Goal: Task Accomplishment & Management: Use online tool/utility

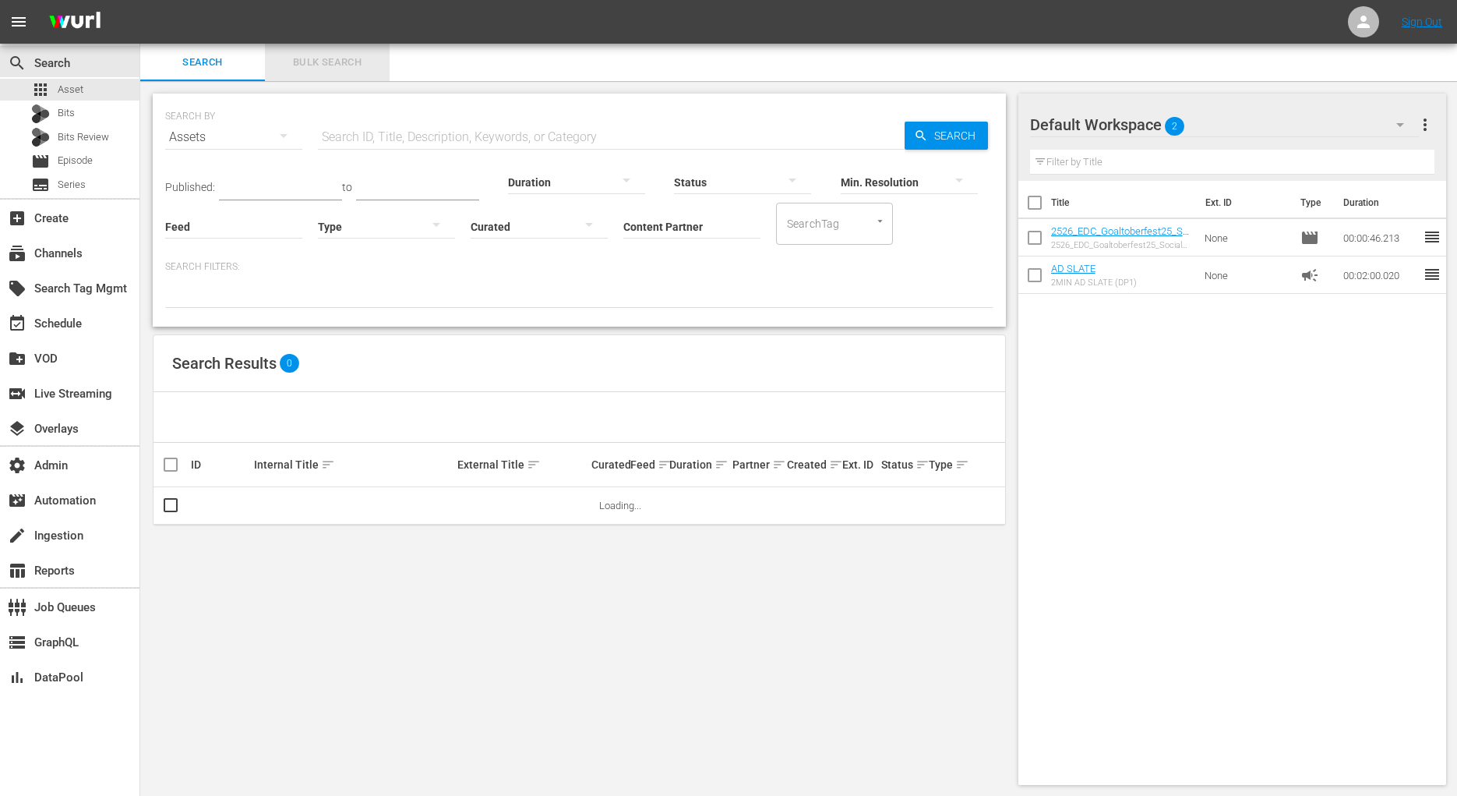
click at [340, 66] on span "Bulk Search" at bounding box center [327, 63] width 106 height 18
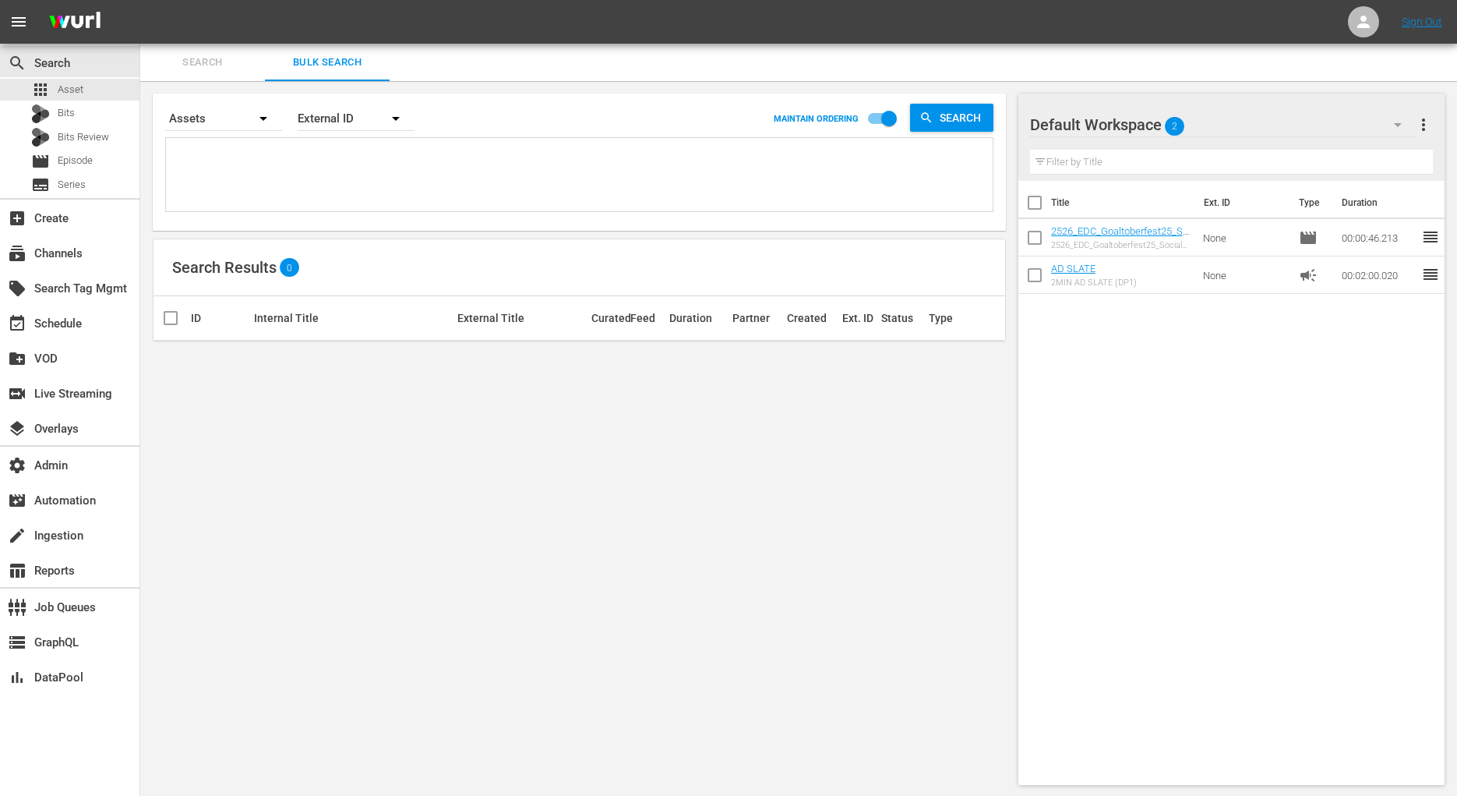
click at [341, 161] on textarea at bounding box center [581, 177] width 823 height 71
click at [222, 65] on span "Search" at bounding box center [203, 63] width 106 height 18
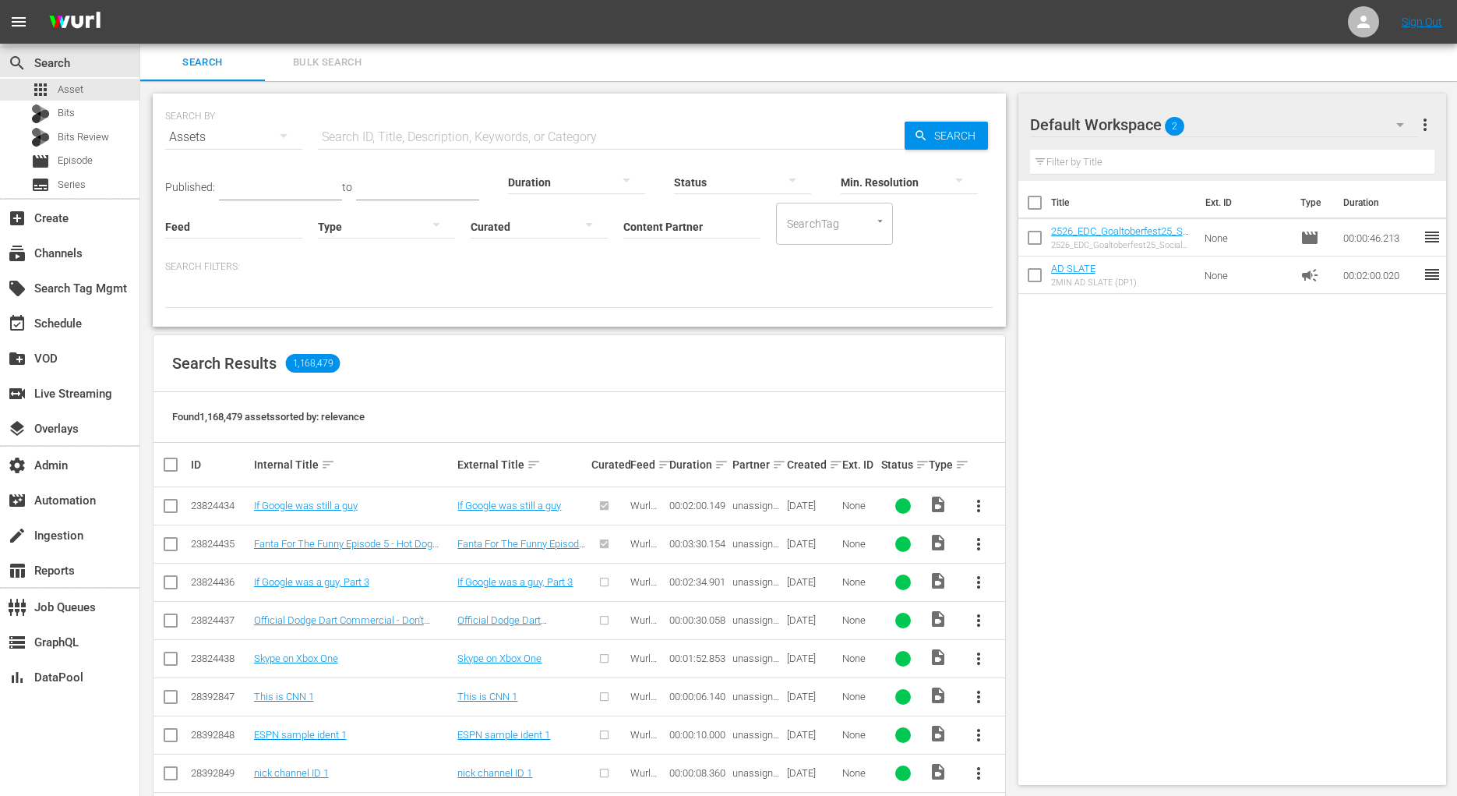
click at [483, 225] on div at bounding box center [539, 226] width 137 height 44
click at [694, 217] on div "Curated Uncurated" at bounding box center [728, 398] width 1457 height 796
click at [686, 223] on input "Content Partner" at bounding box center [691, 227] width 137 height 56
click at [108, 248] on div "subscriptions Channels" at bounding box center [69, 251] width 139 height 31
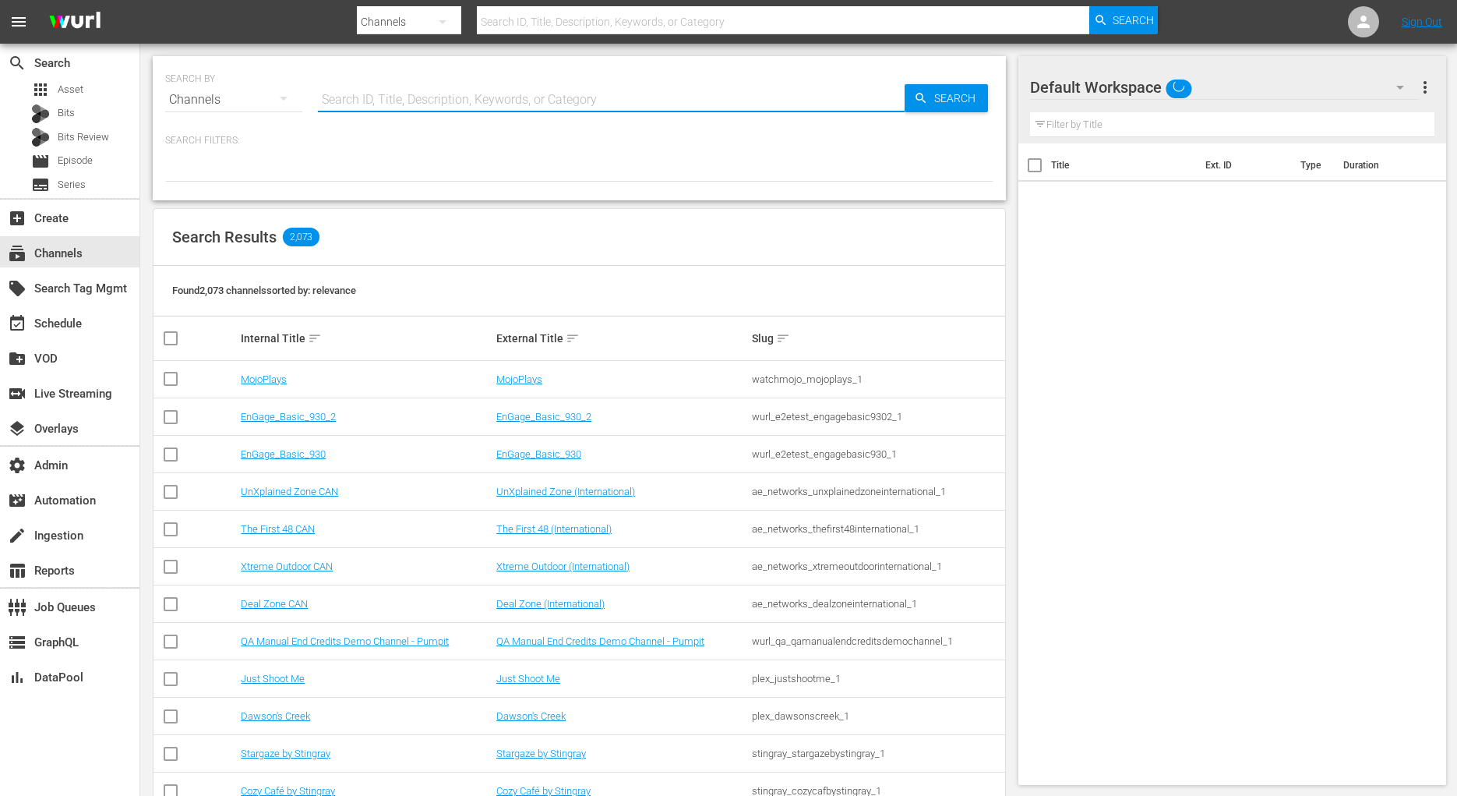
click at [435, 102] on input "text" at bounding box center [611, 99] width 587 height 37
type input "dr [PERSON_NAME]"
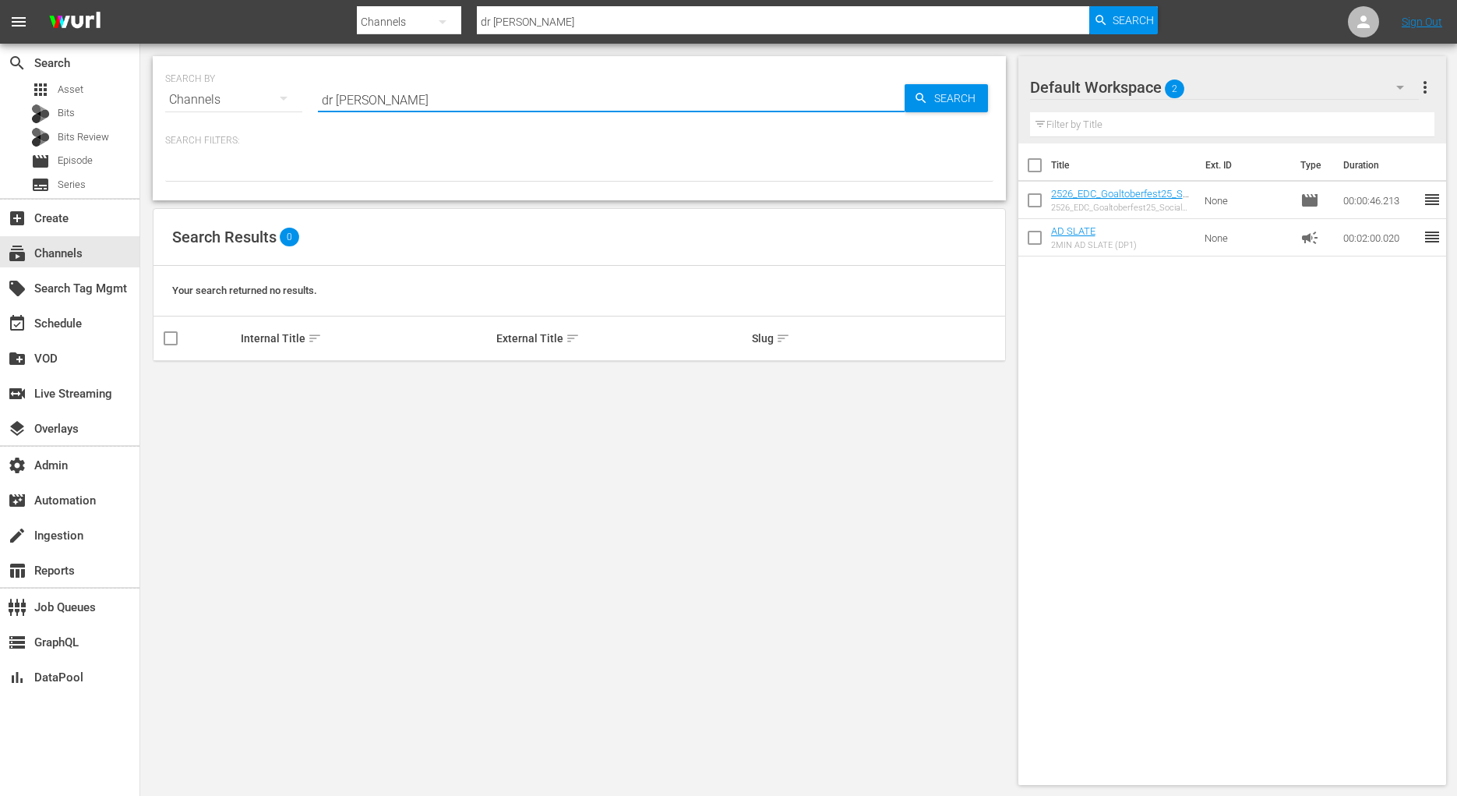
click at [344, 99] on input "dr [PERSON_NAME]" at bounding box center [611, 99] width 587 height 37
drag, startPoint x: 335, startPoint y: 98, endPoint x: 263, endPoint y: 101, distance: 72.5
click at [263, 101] on div "SEARCH BY Search By Channels Search ID, Title, Description, Keywords, or Catego…" at bounding box center [579, 90] width 828 height 56
type input "phil"
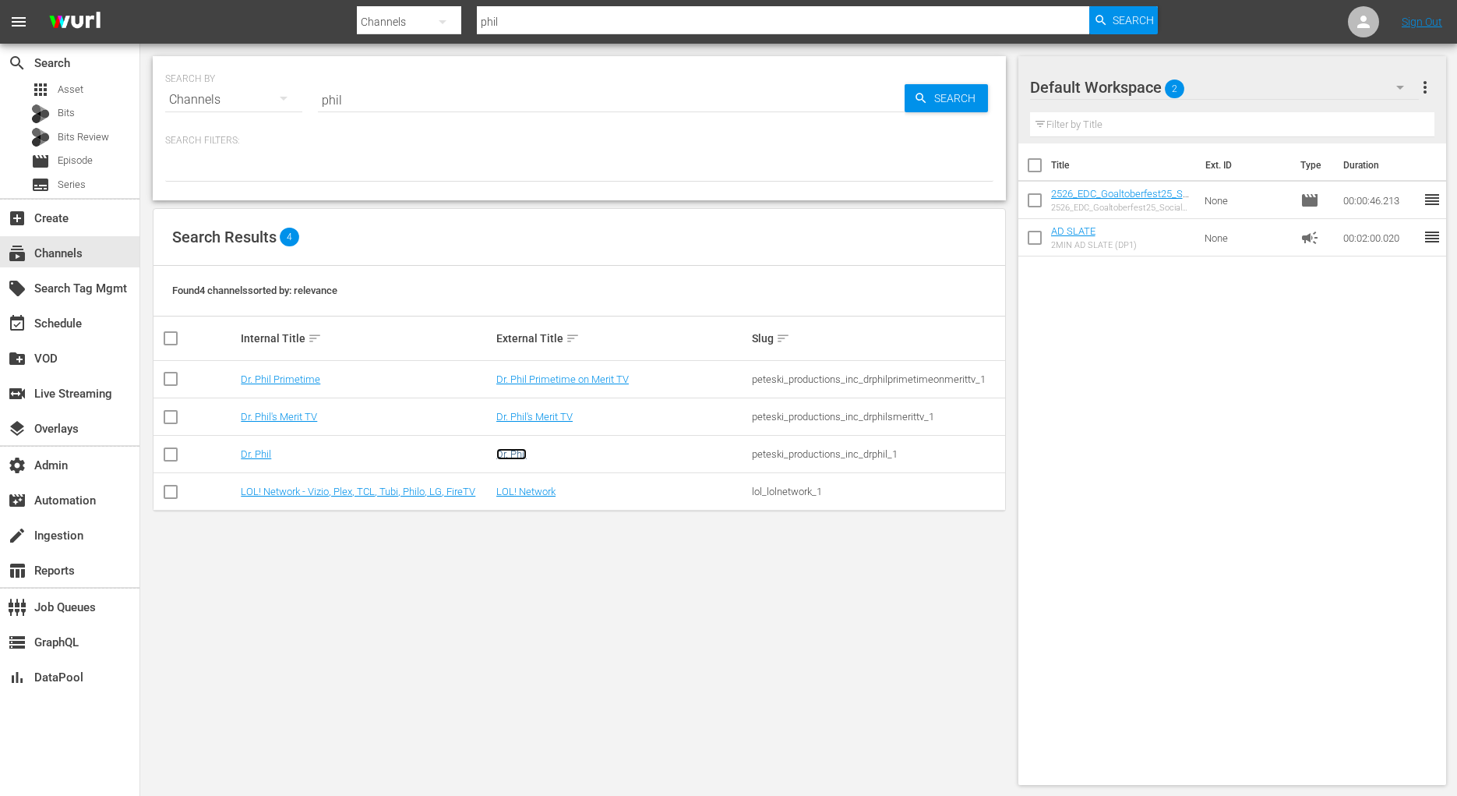
click at [525, 448] on link "Dr. Phil" at bounding box center [511, 454] width 30 height 12
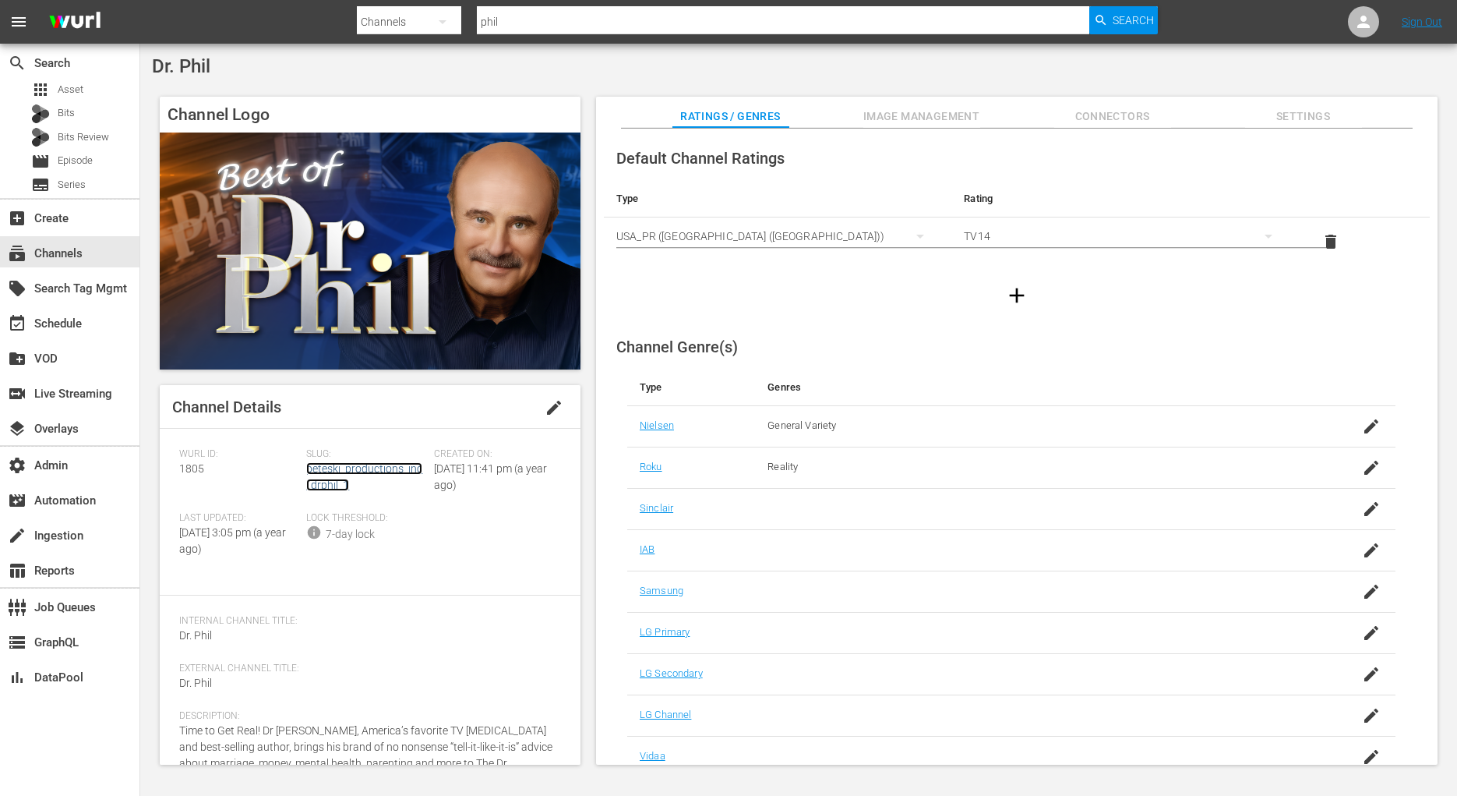
click at [381, 471] on link "peteski_productions_inc_drphil_1" at bounding box center [364, 476] width 116 height 29
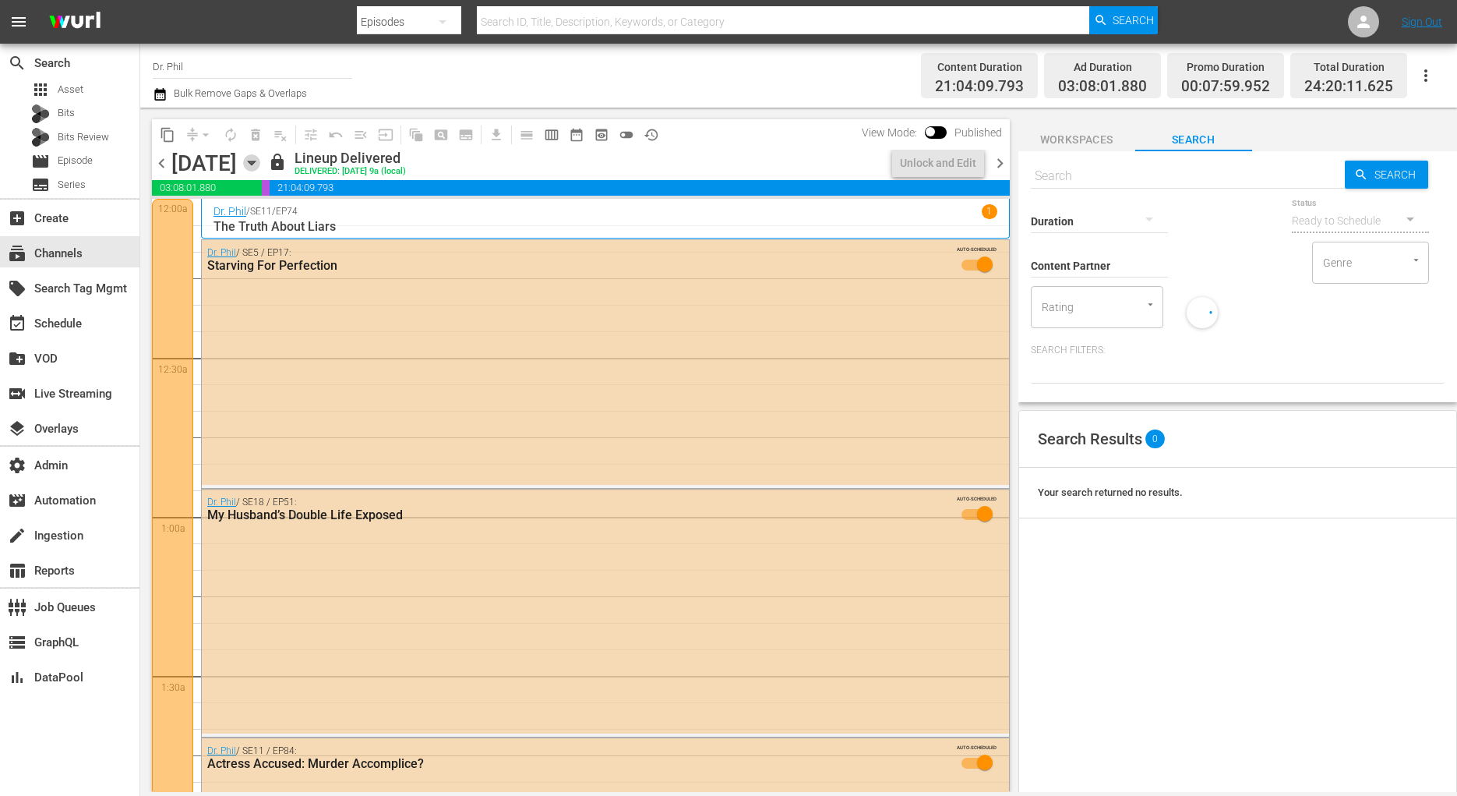
click at [260, 168] on icon "button" at bounding box center [251, 162] width 17 height 17
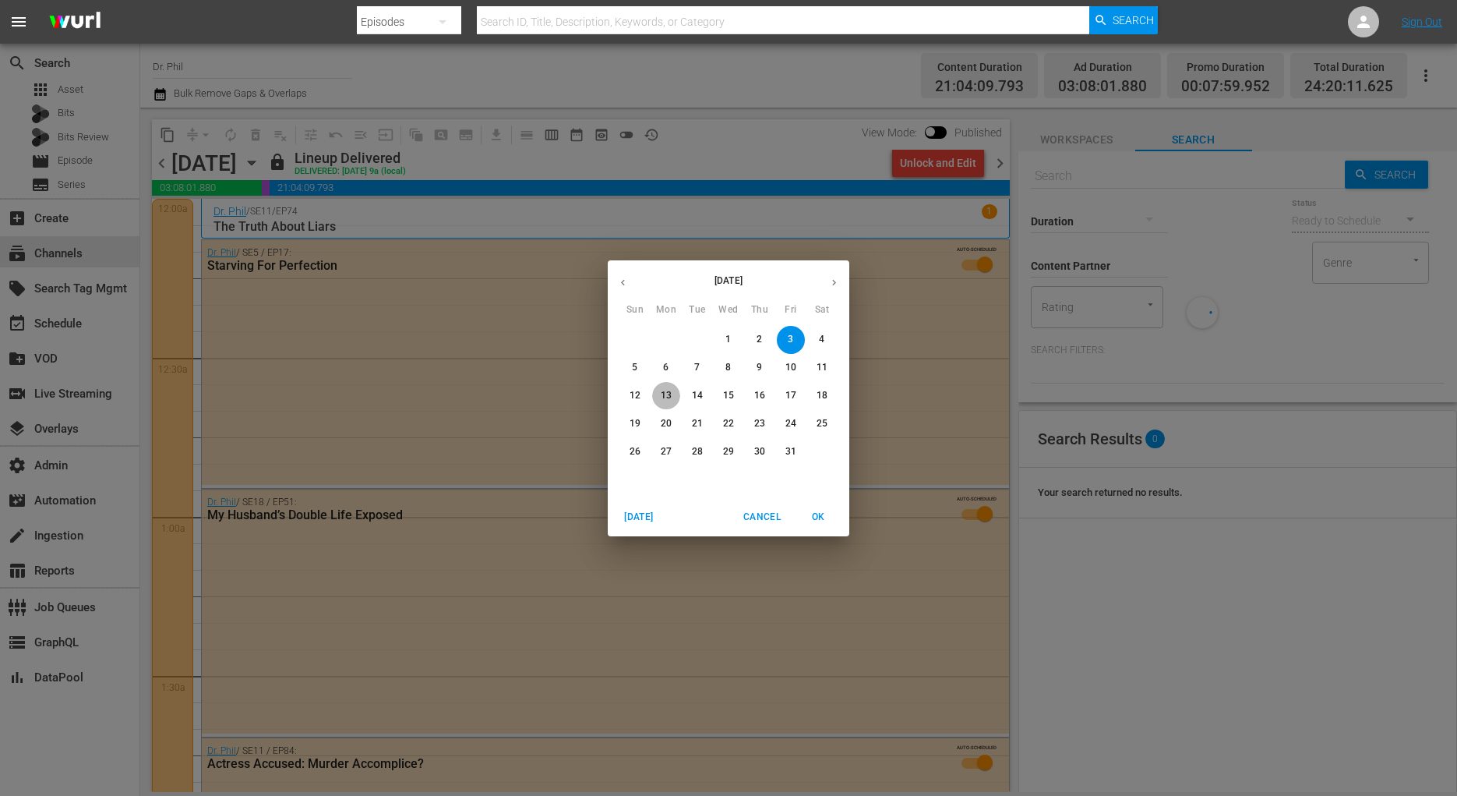
click at [673, 394] on span "13" at bounding box center [666, 395] width 28 height 13
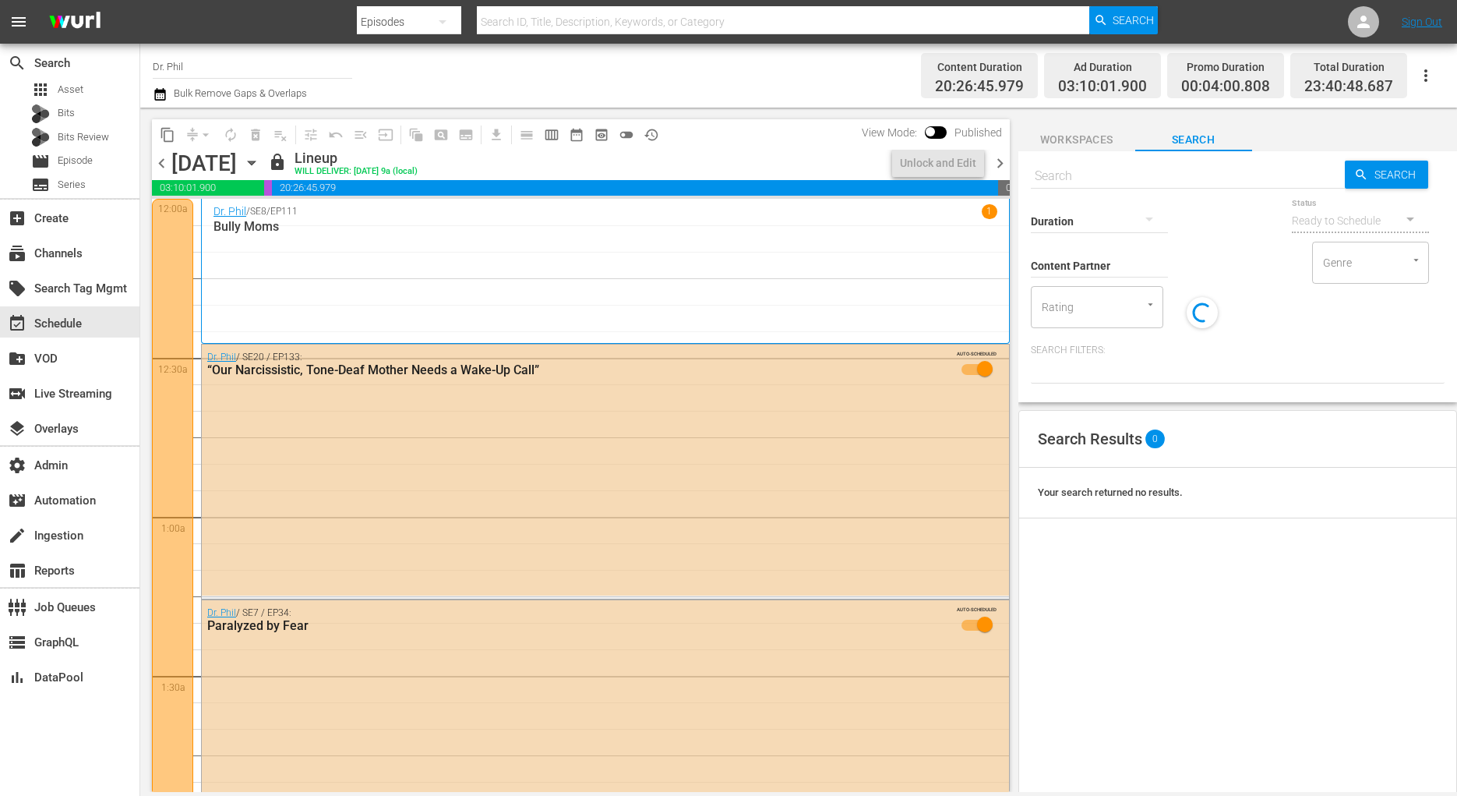
click at [621, 139] on span "toggle_off" at bounding box center [627, 135] width 16 height 16
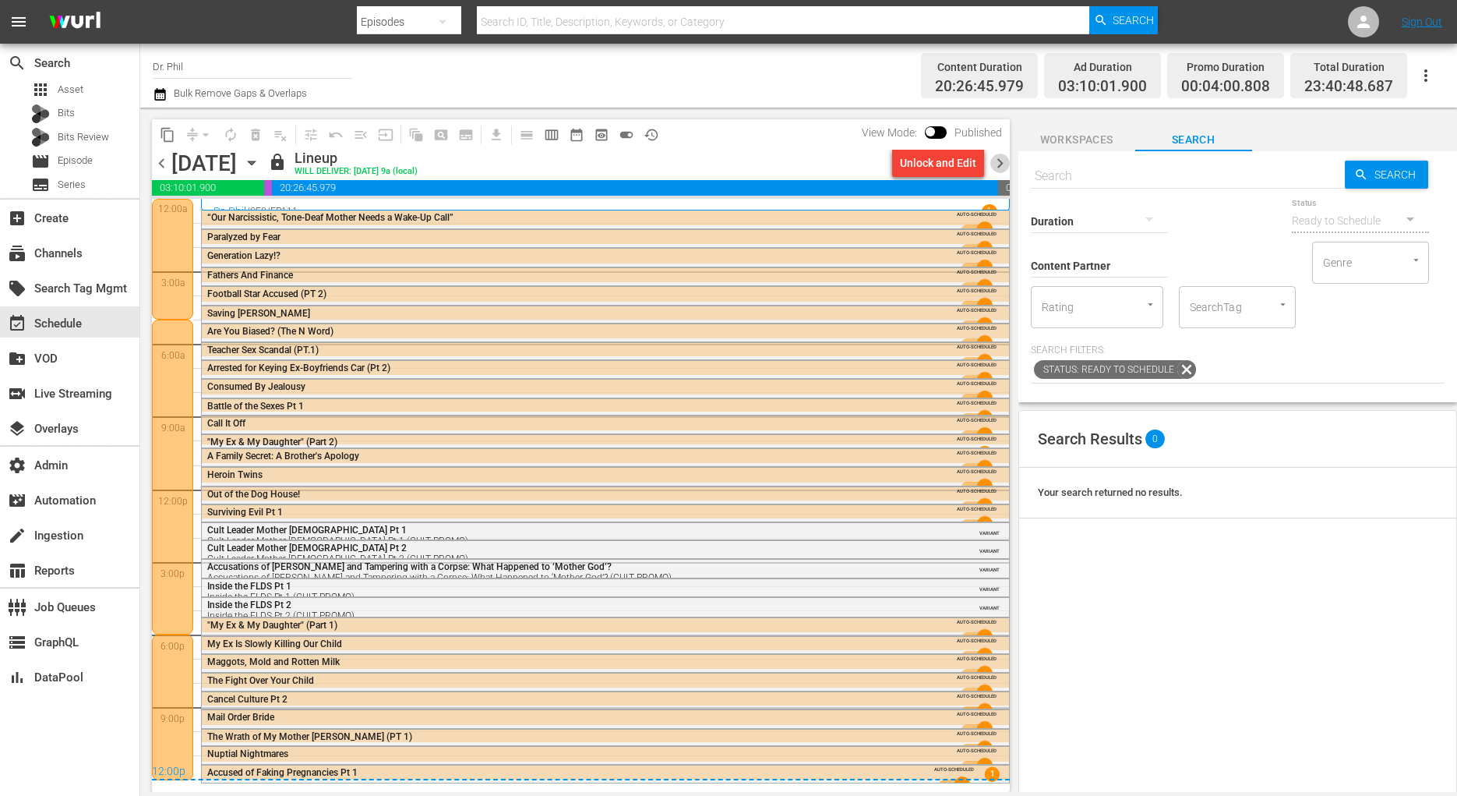
click at [997, 161] on span "chevron_right" at bounding box center [999, 163] width 19 height 19
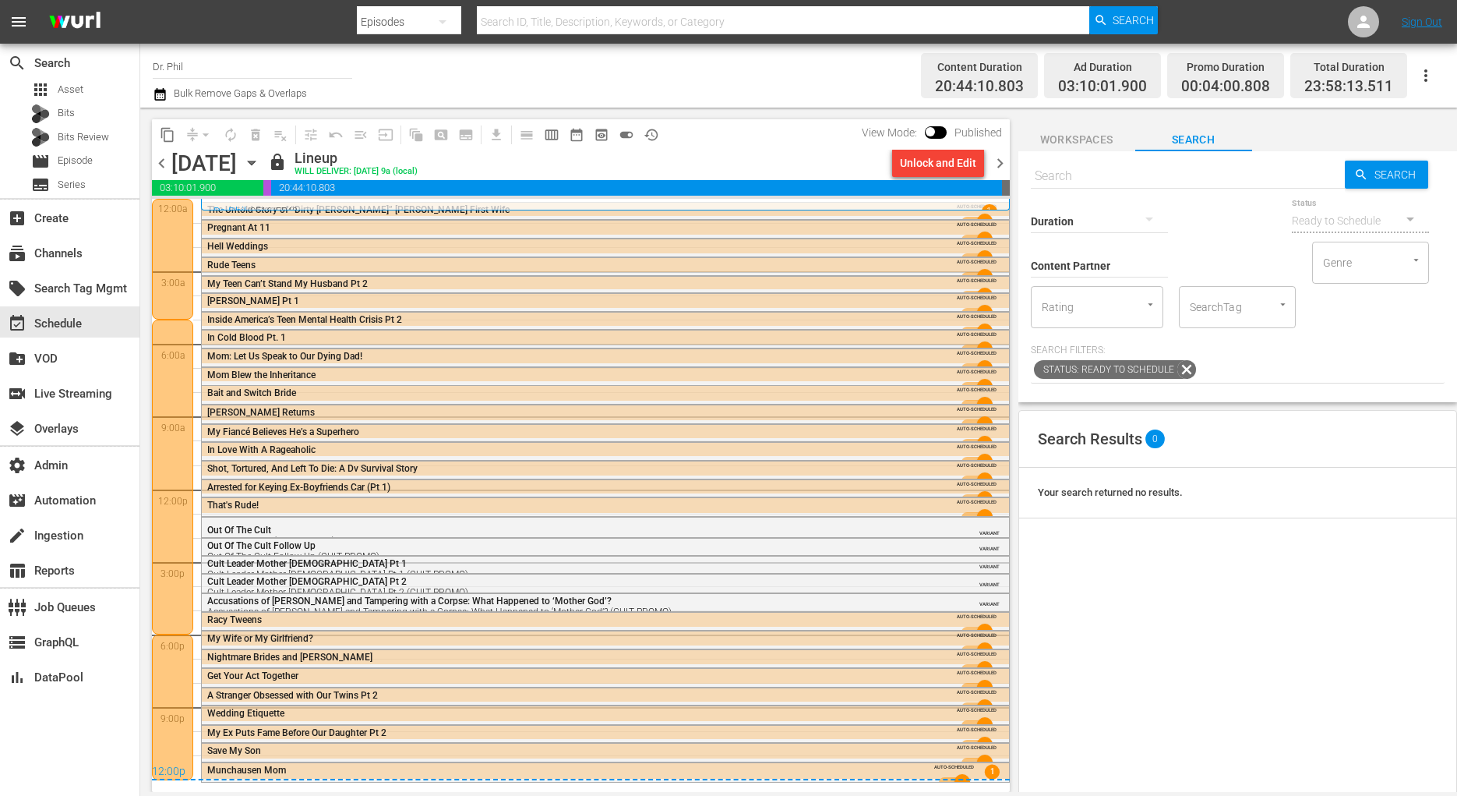
click at [995, 162] on span "chevron_right" at bounding box center [999, 163] width 19 height 19
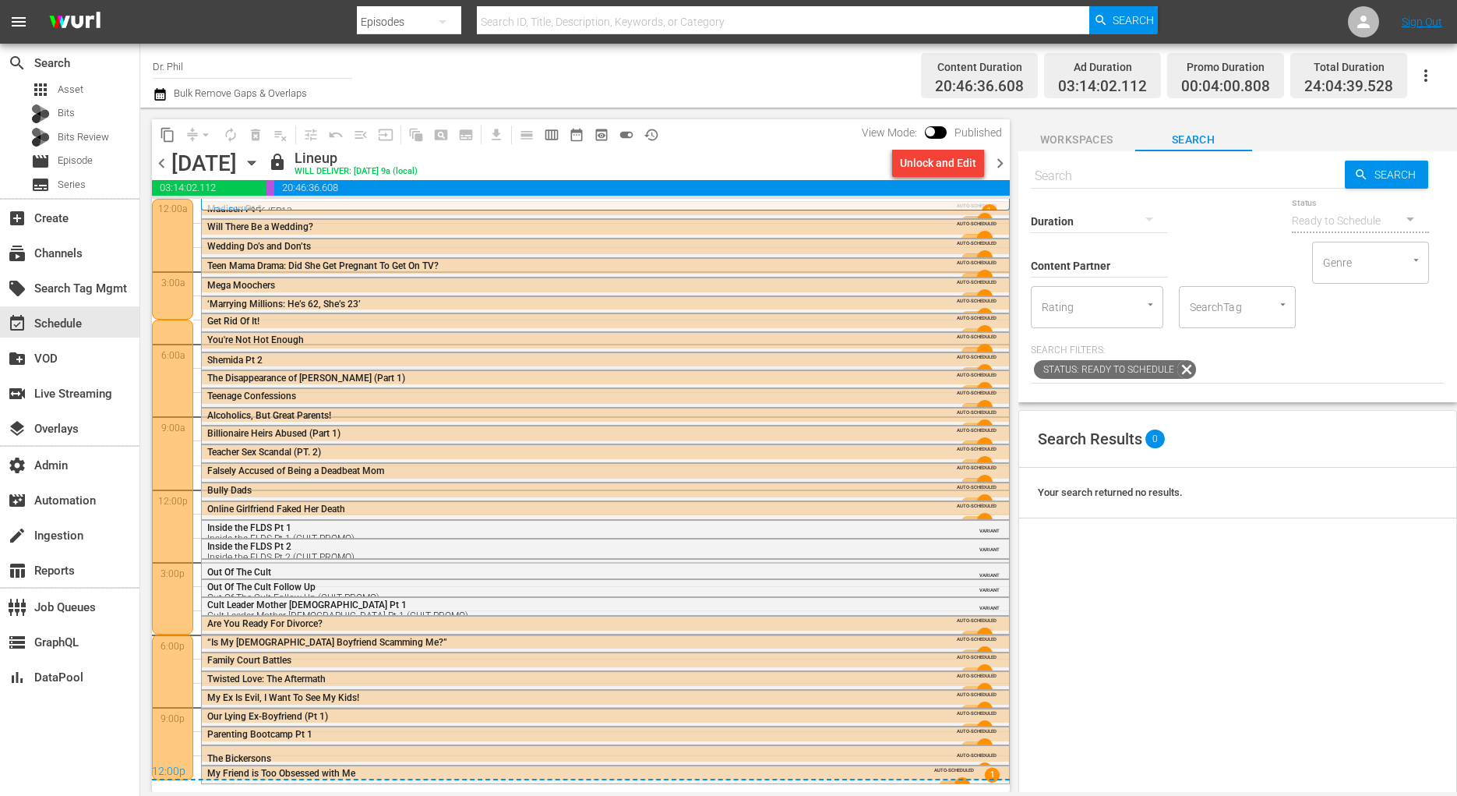
click at [157, 168] on span "chevron_left" at bounding box center [161, 163] width 19 height 19
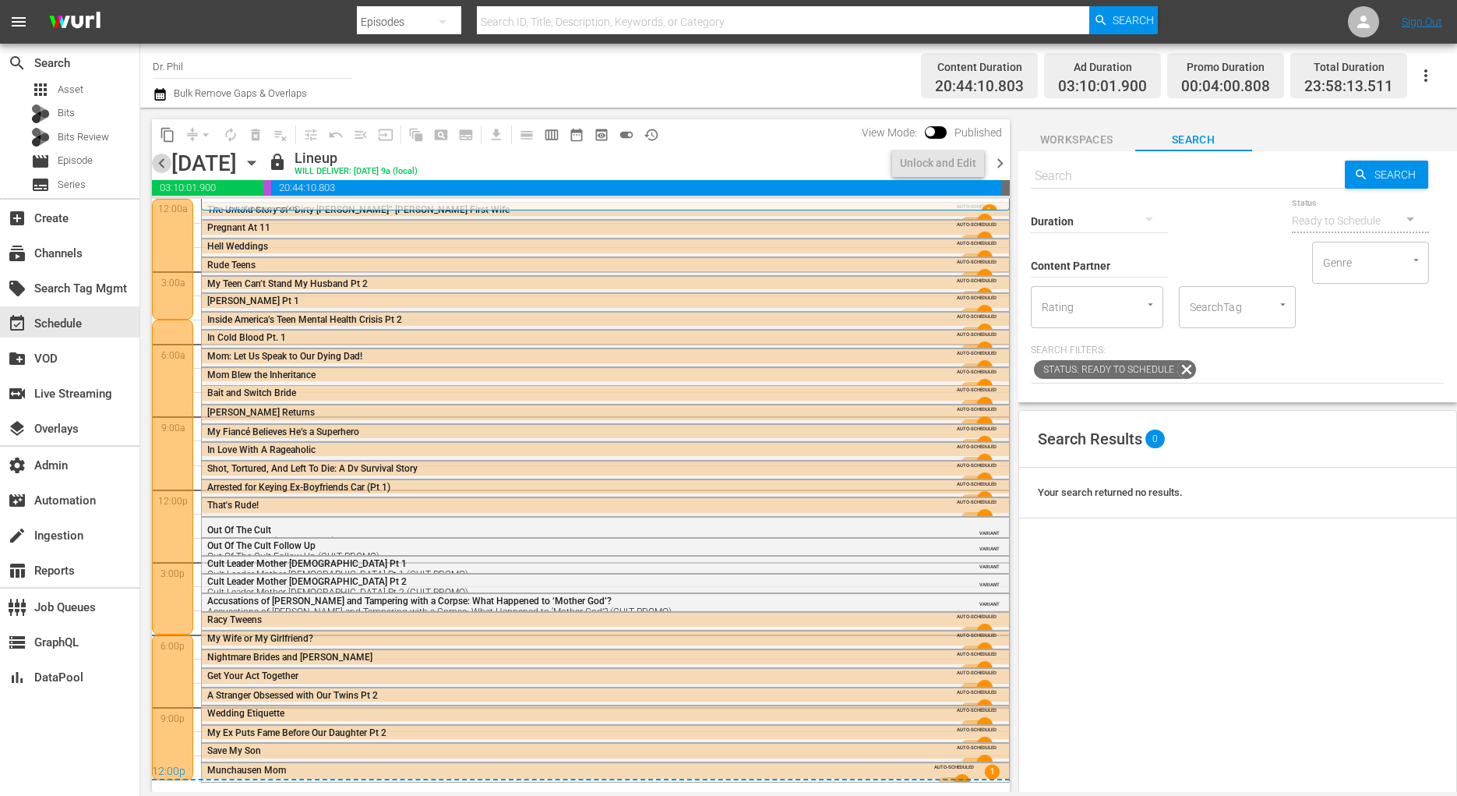
click at [160, 166] on span "chevron_left" at bounding box center [161, 163] width 19 height 19
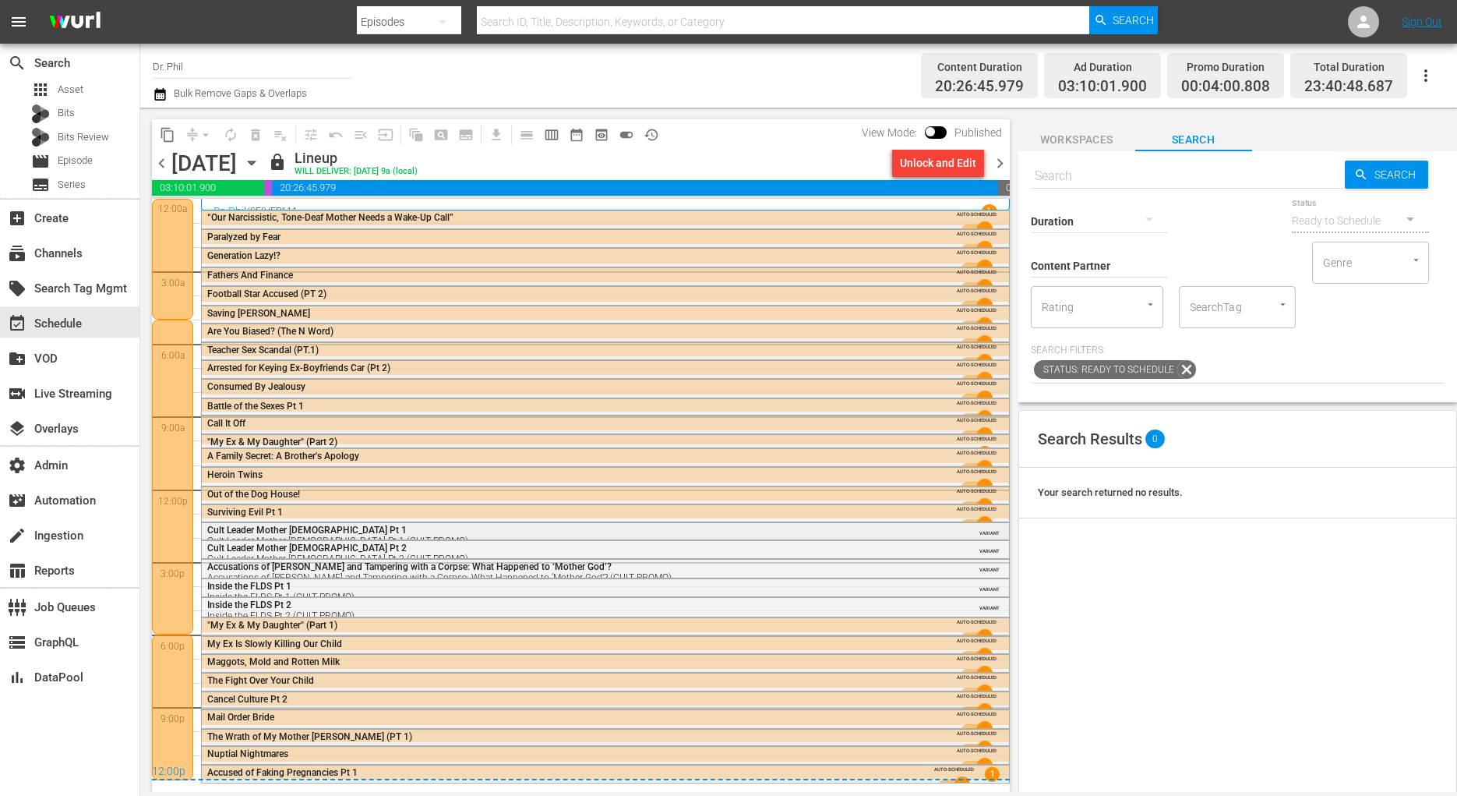
click at [323, 528] on span "Cult Leader Mother [DEMOGRAPHIC_DATA] Pt 1" at bounding box center [306, 529] width 199 height 11
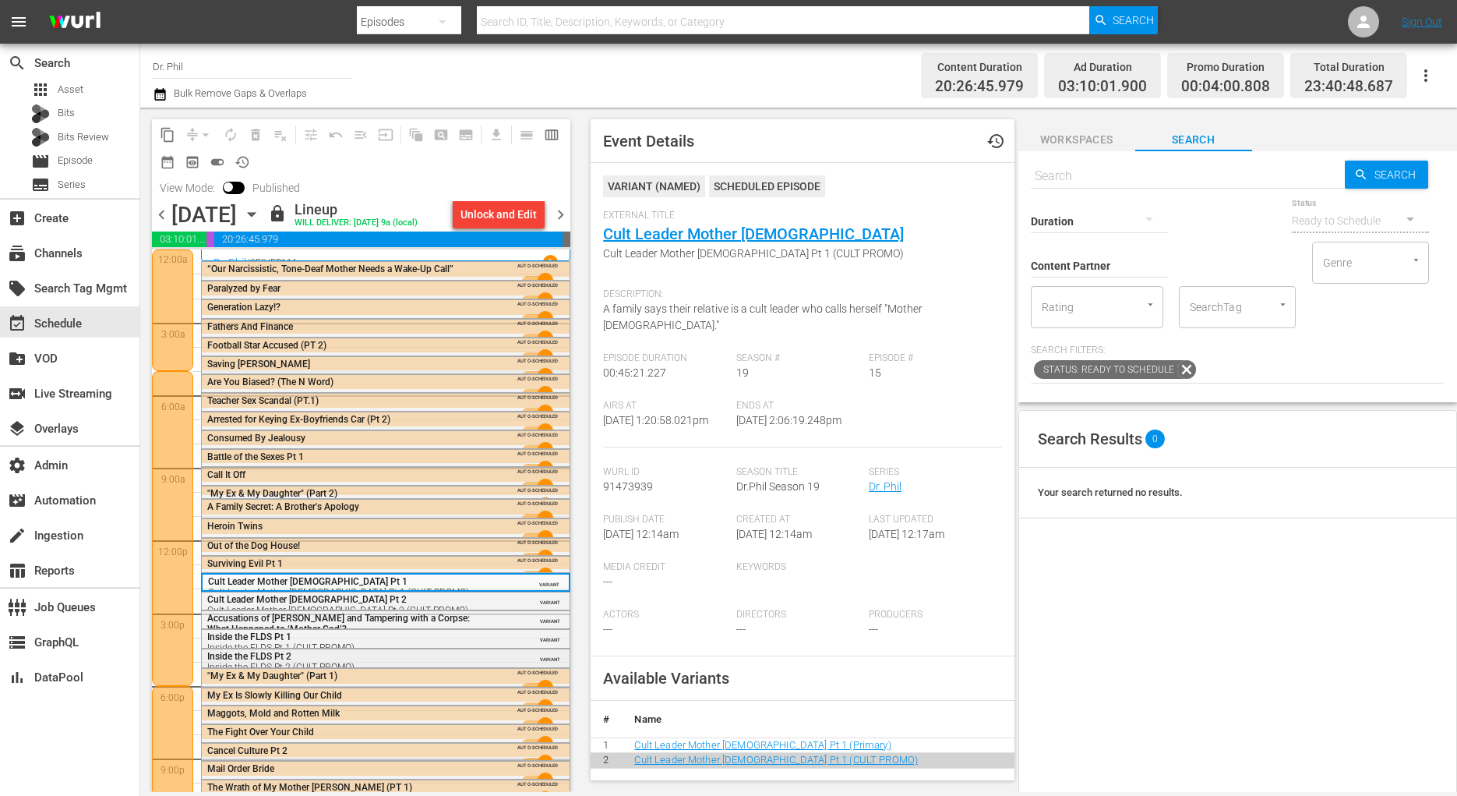
click at [366, 660] on div "Inside the FLDS Pt 2 Inside the FLDS Pt 2 (CULT PROMO)" at bounding box center [347, 662] width 281 height 22
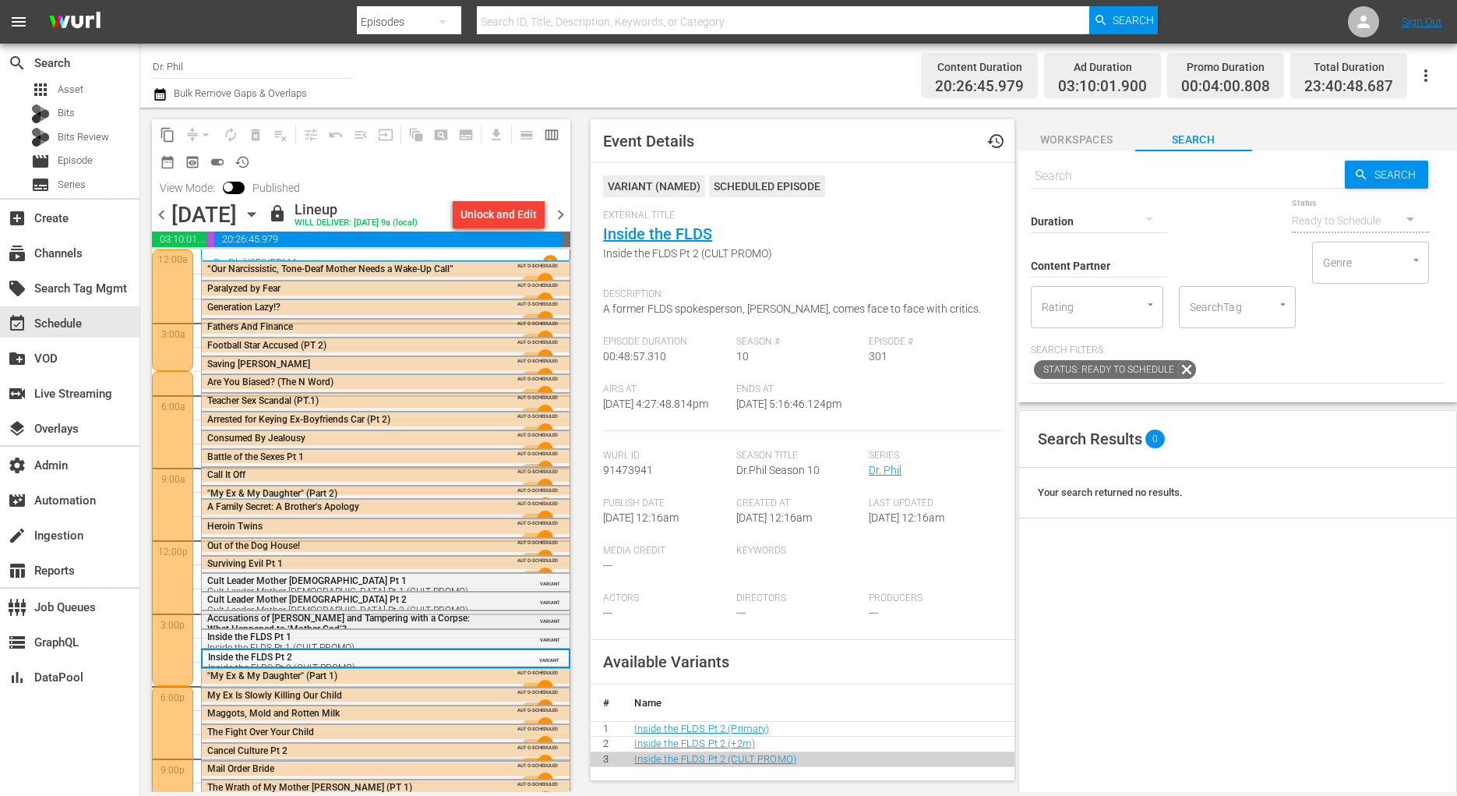
click at [394, 613] on span "Accusations of [PERSON_NAME] and Tampering with a Corpse: What Happened to ‘Mot…" at bounding box center [338, 624] width 263 height 22
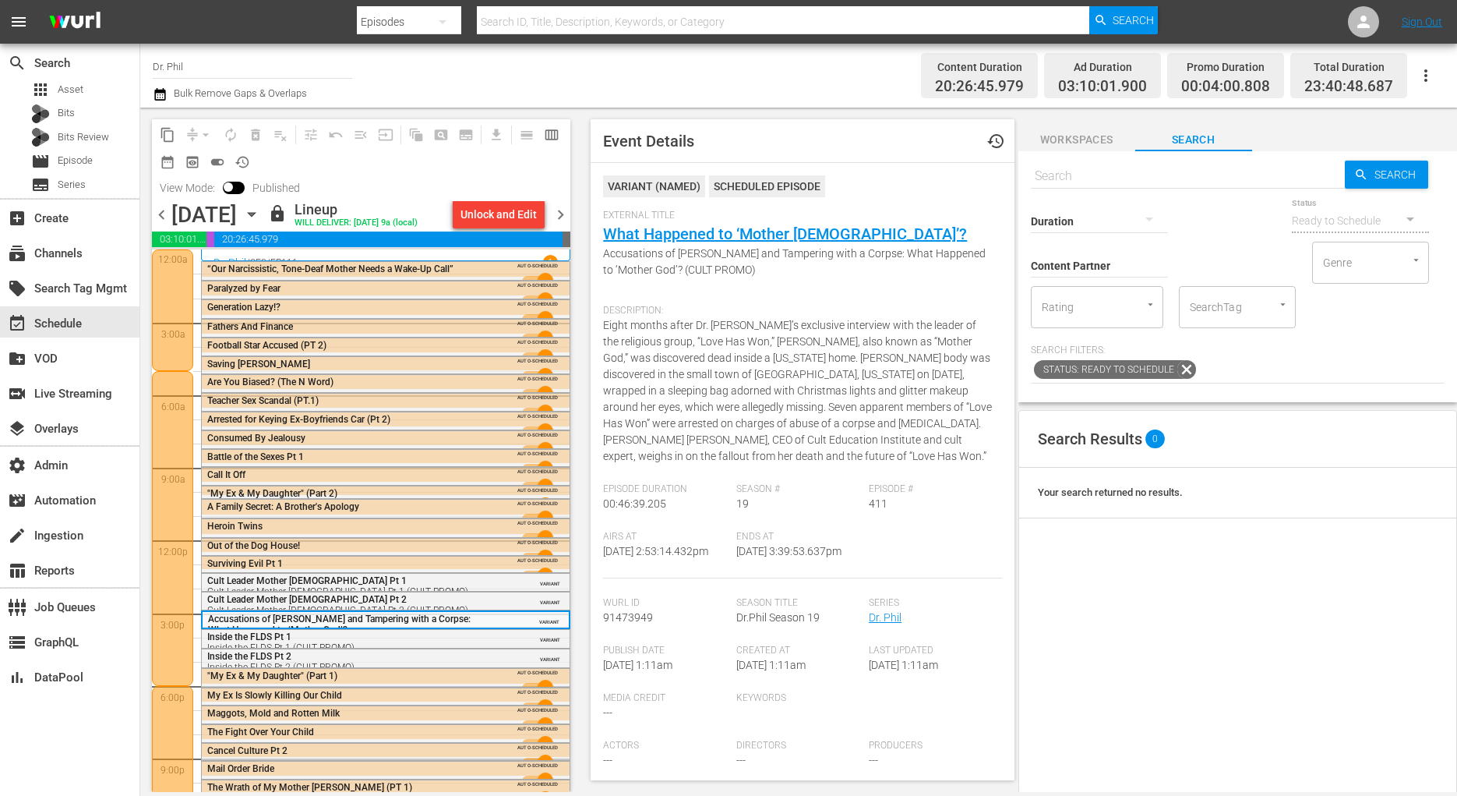
click at [560, 211] on span "chevron_right" at bounding box center [560, 214] width 19 height 19
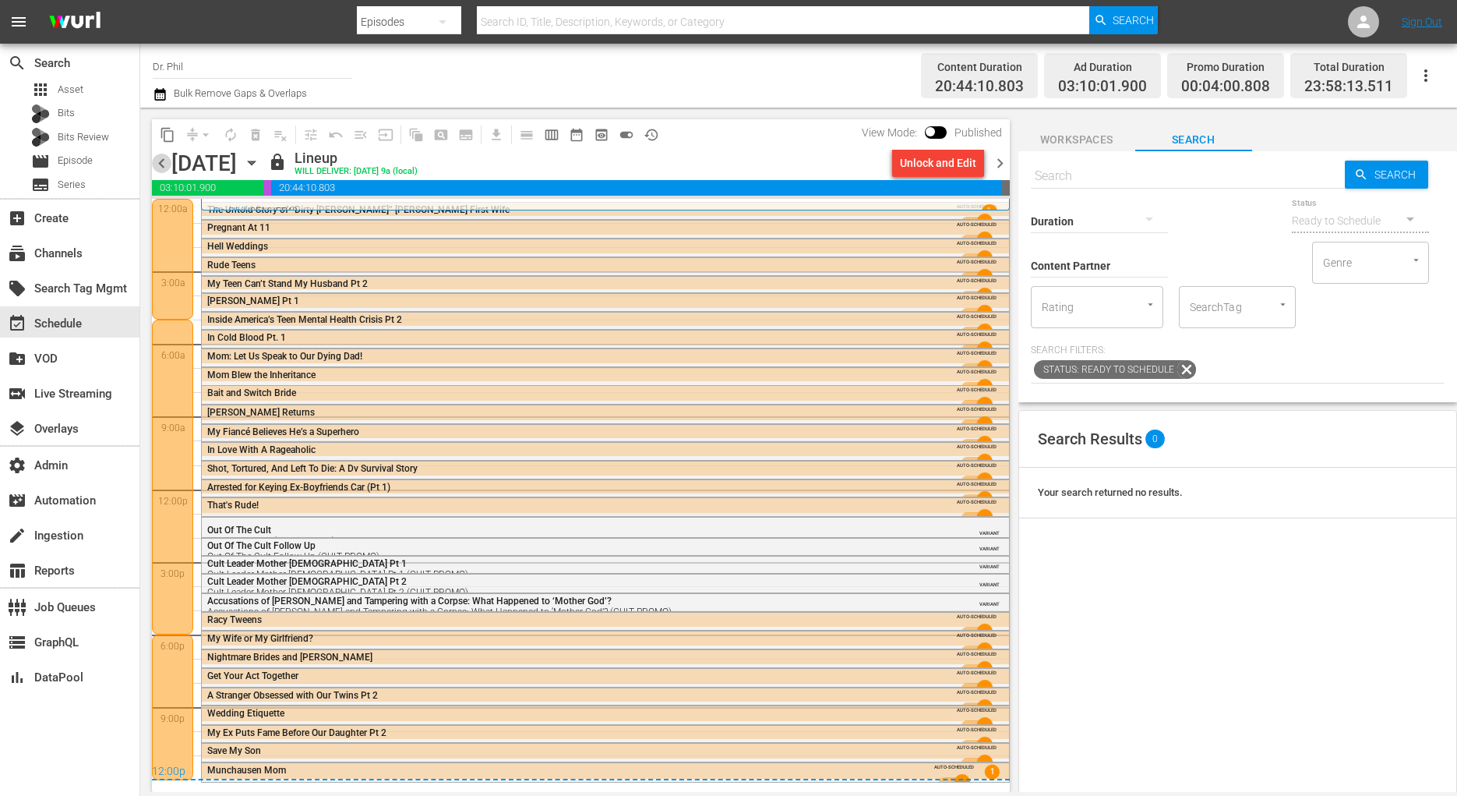
click at [163, 164] on span "chevron_left" at bounding box center [161, 163] width 19 height 19
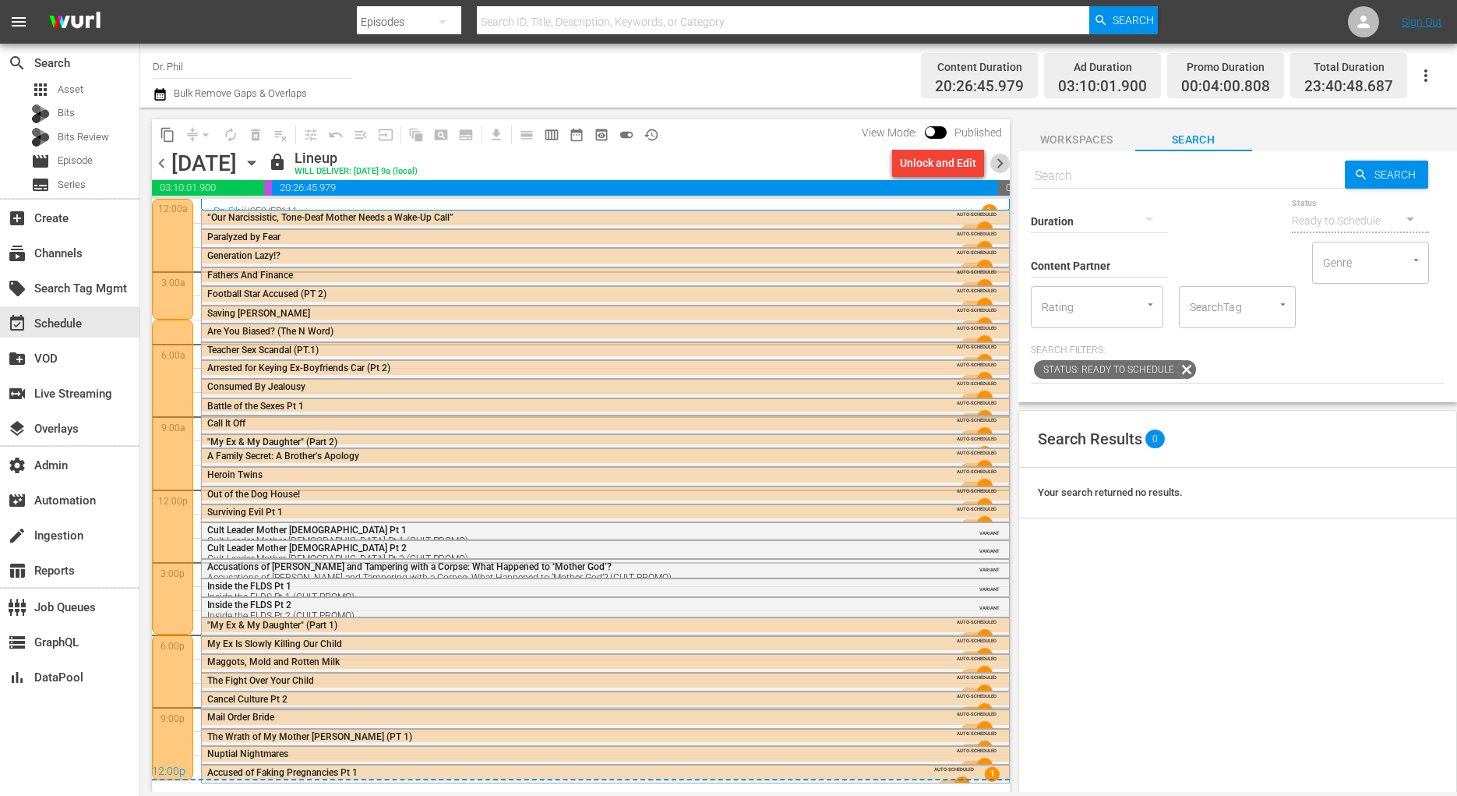
click at [994, 164] on span "chevron_right" at bounding box center [999, 163] width 19 height 19
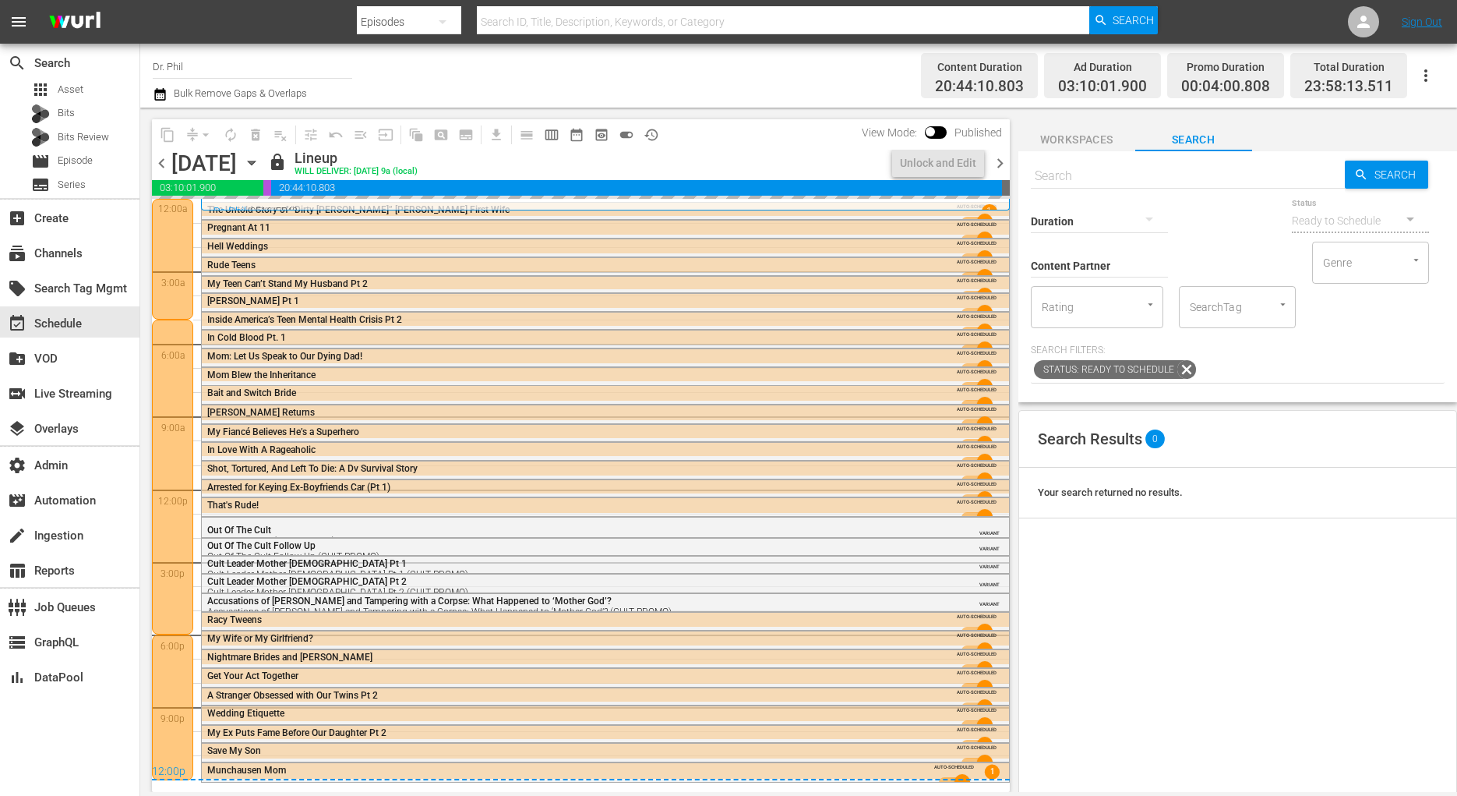
click at [1000, 165] on span "chevron_right" at bounding box center [999, 163] width 19 height 19
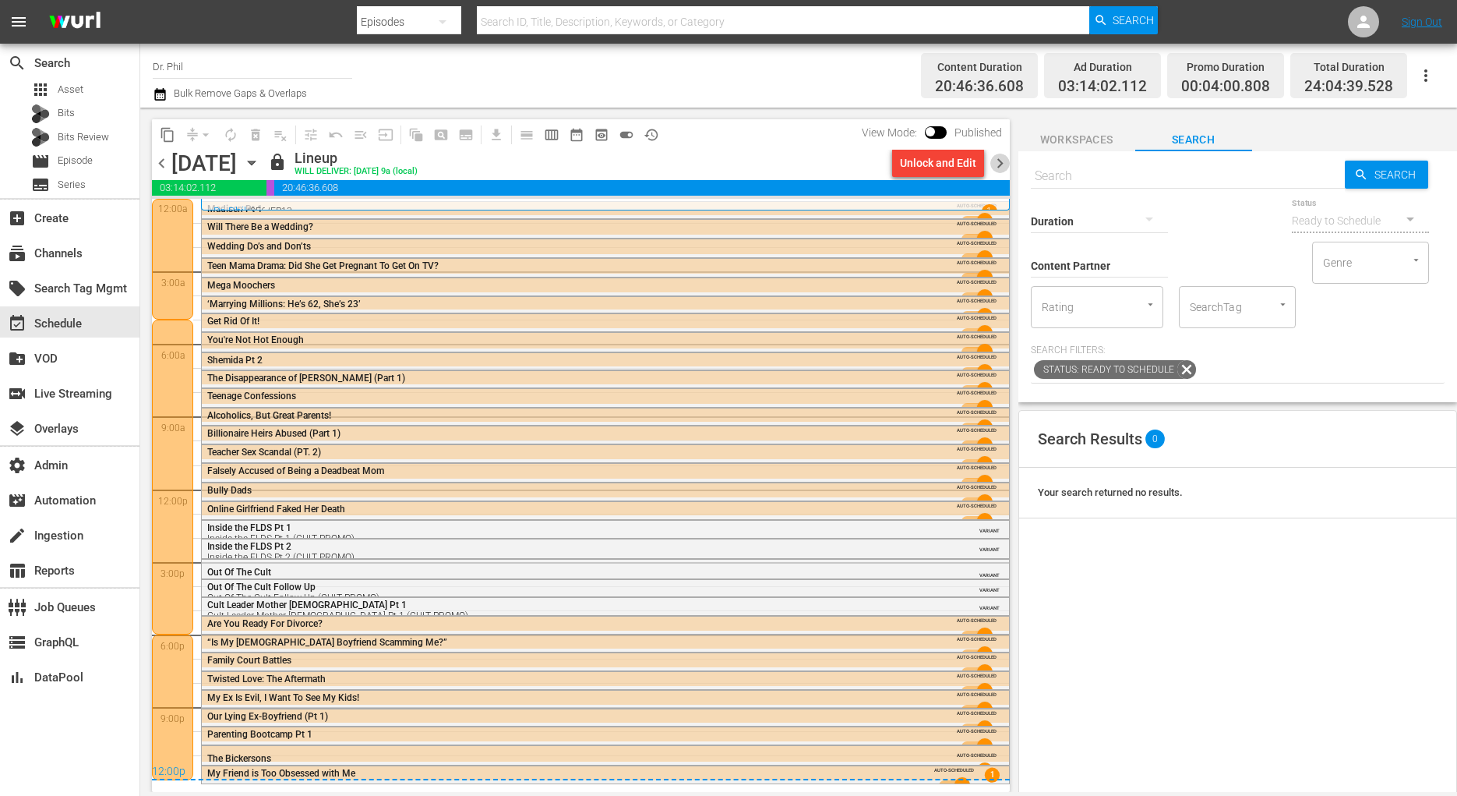
click at [998, 166] on span "chevron_right" at bounding box center [999, 163] width 19 height 19
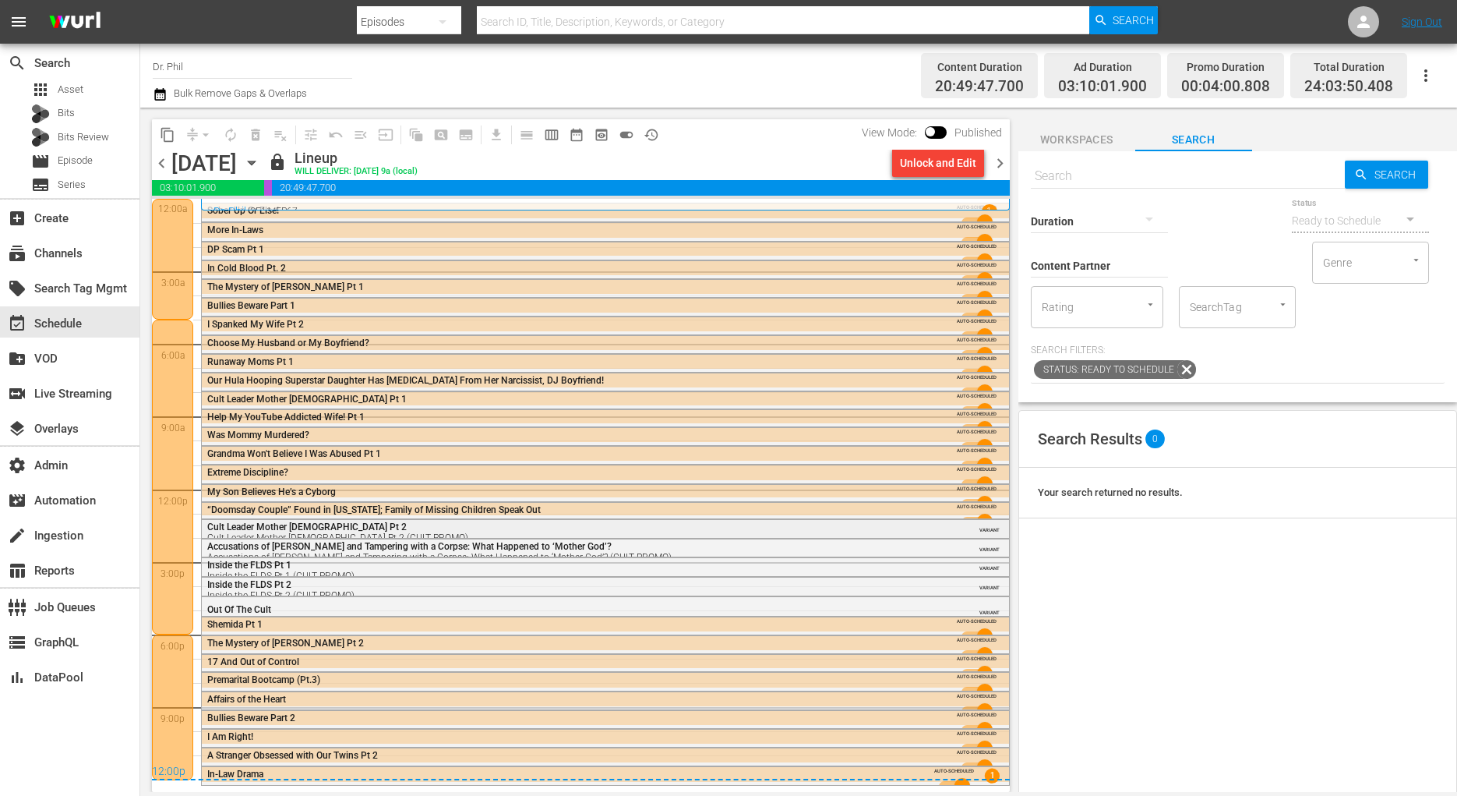
click at [646, 524] on div "Cult Leader Mother [DEMOGRAPHIC_DATA] Pt 2 Cult Leader Mother [DEMOGRAPHIC_DATA…" at bounding box center [562, 532] width 711 height 22
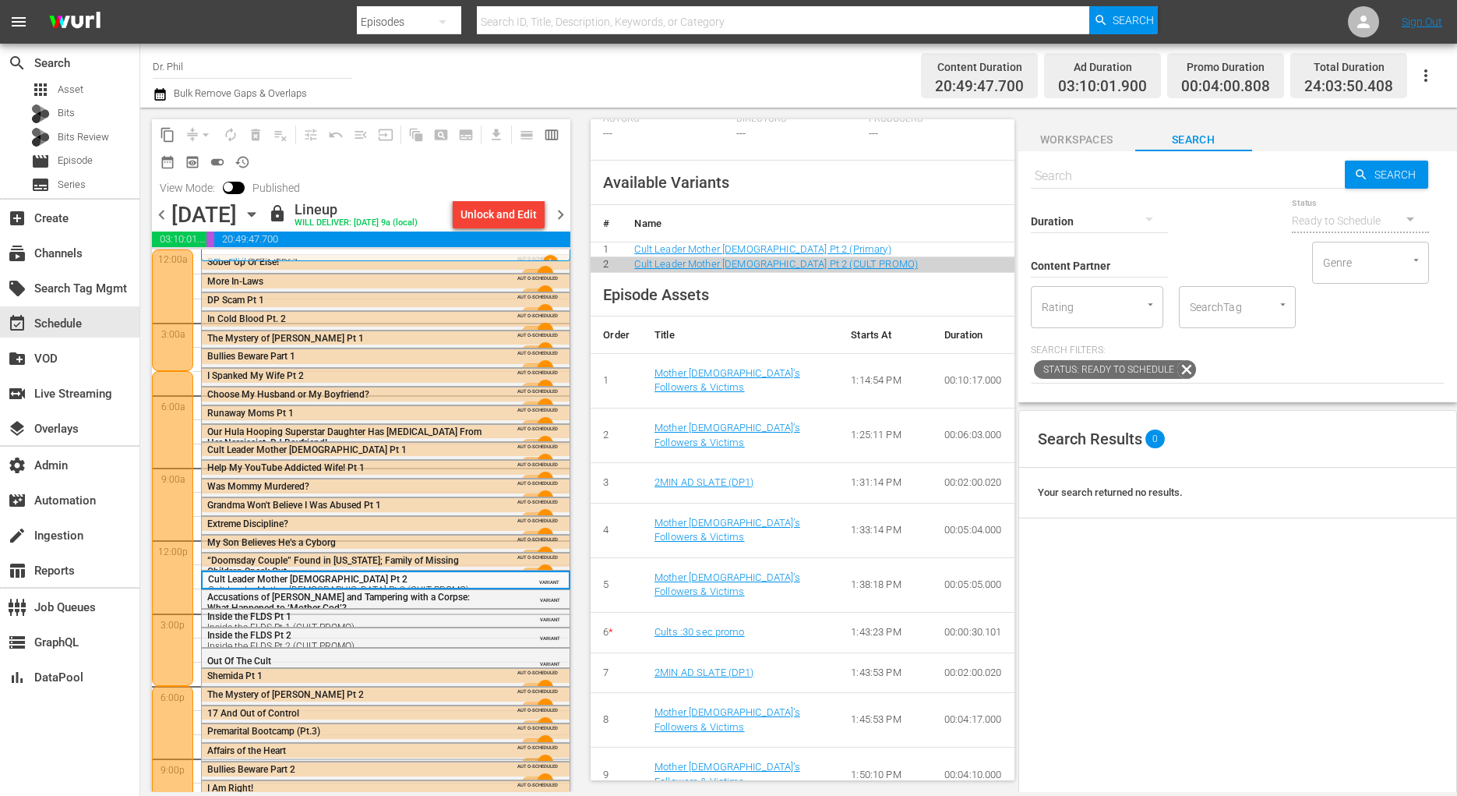
scroll to position [506, 0]
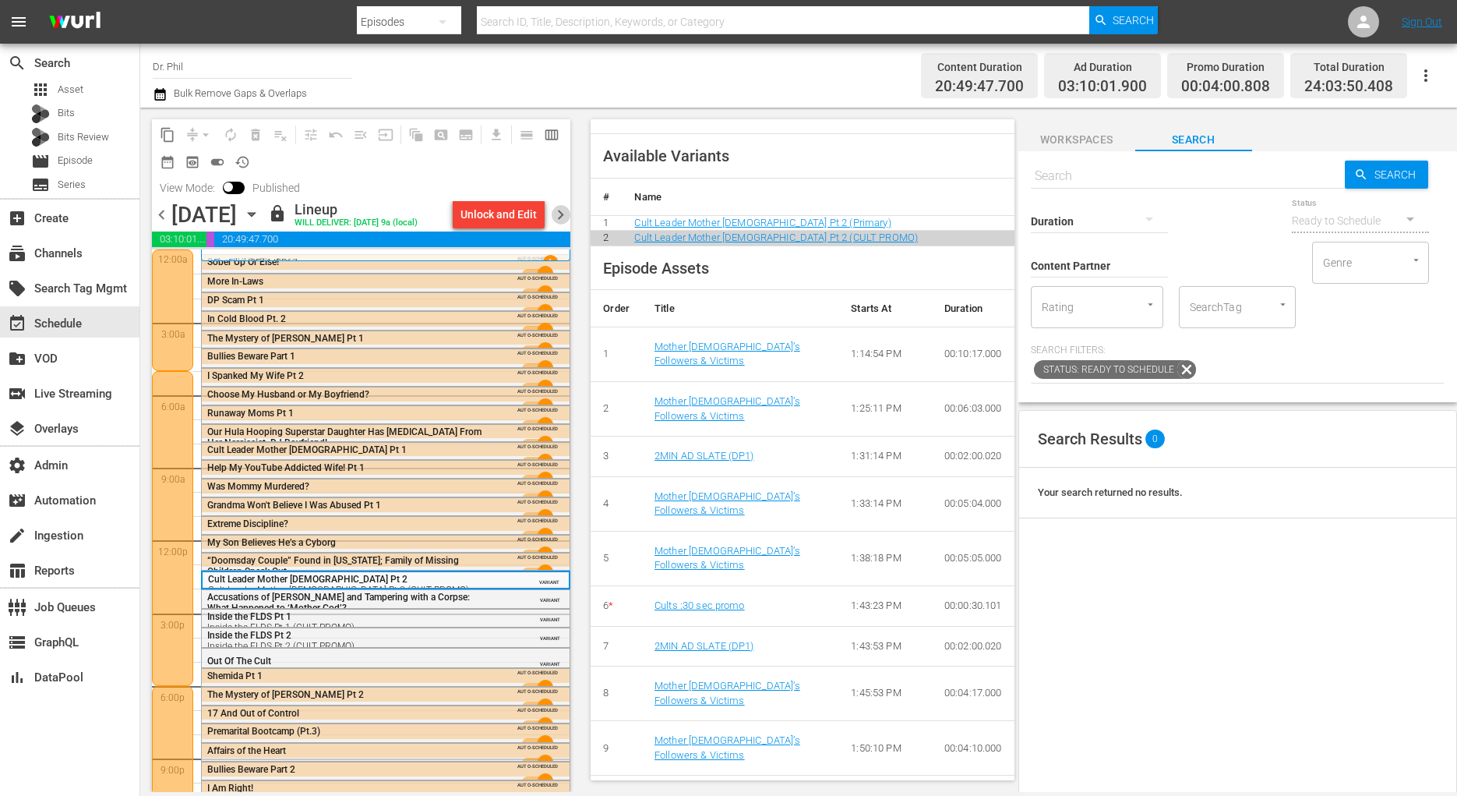
click at [560, 215] on span "chevron_right" at bounding box center [560, 214] width 19 height 19
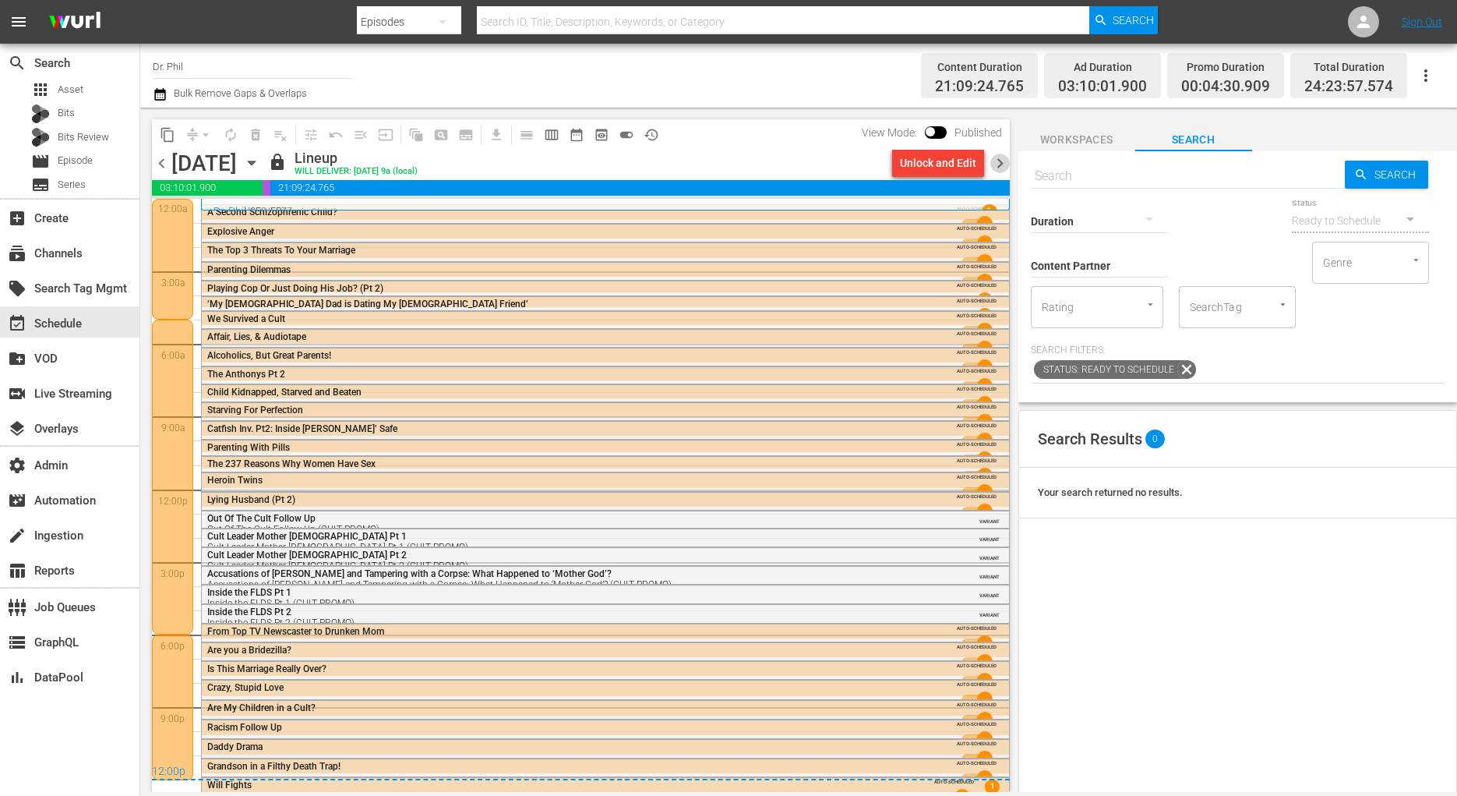
click at [999, 164] on span "chevron_right" at bounding box center [999, 163] width 19 height 19
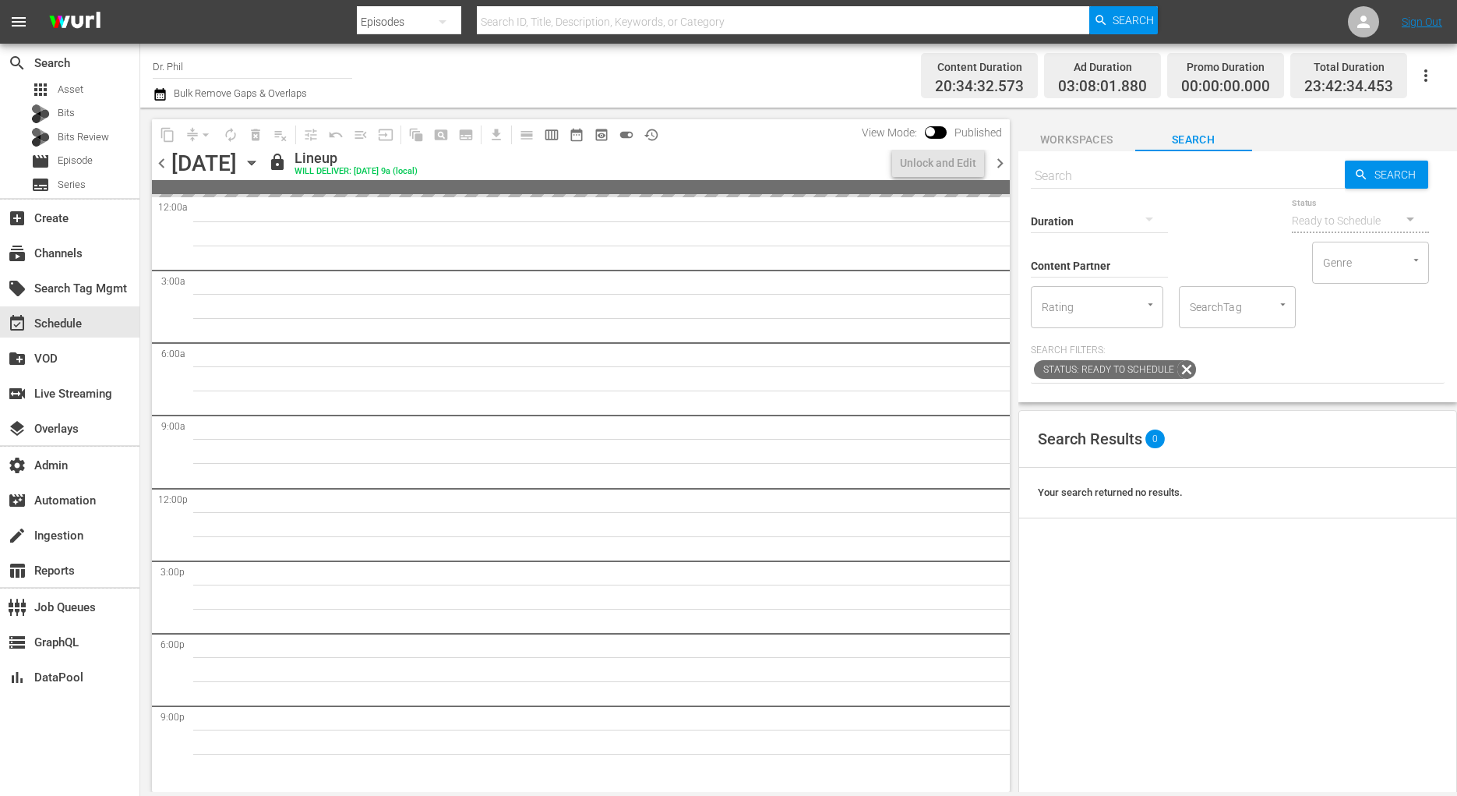
click at [167, 164] on span "chevron_left" at bounding box center [161, 163] width 19 height 19
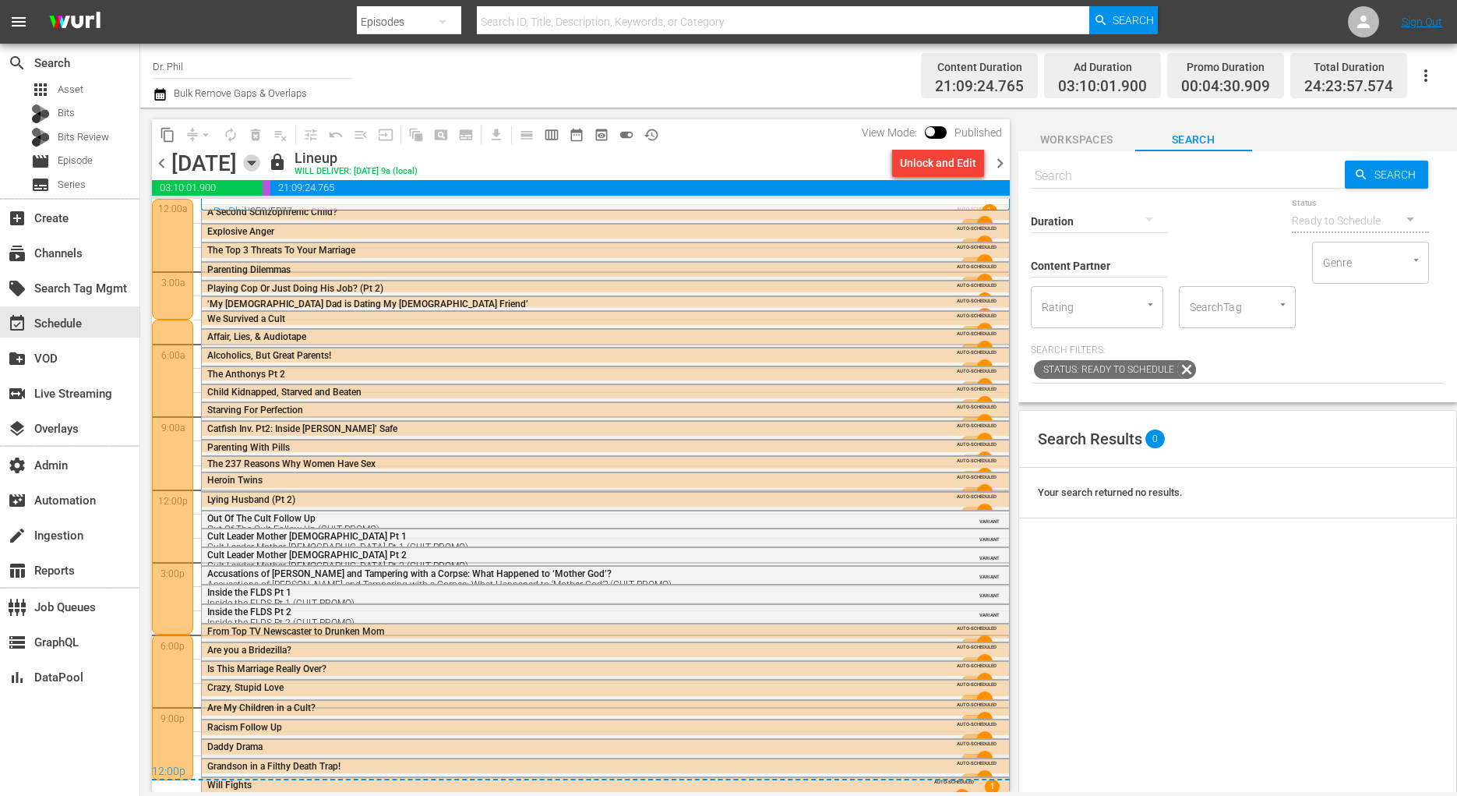
click at [260, 162] on icon "button" at bounding box center [251, 162] width 17 height 17
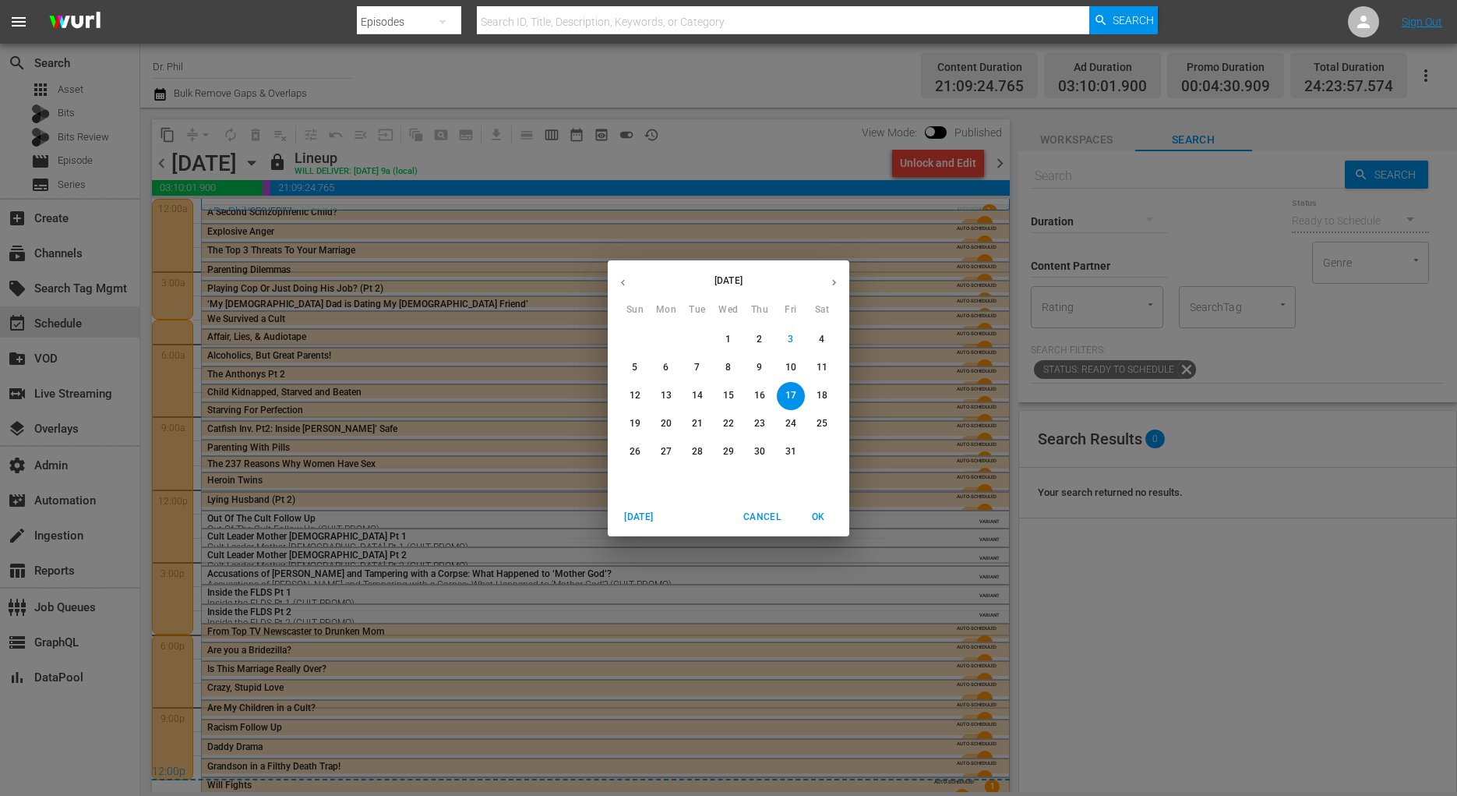
click at [669, 397] on p "13" at bounding box center [666, 395] width 11 height 13
